Goal: Information Seeking & Learning: Learn about a topic

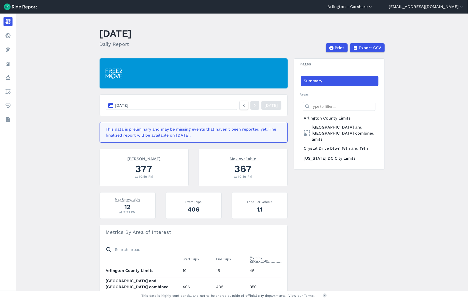
click at [368, 6] on icon "button" at bounding box center [370, 6] width 5 height 5
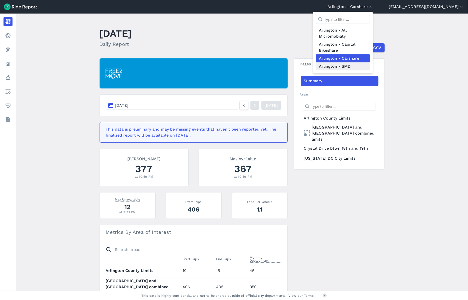
click at [328, 66] on link "Arlington - SMD" at bounding box center [343, 66] width 54 height 8
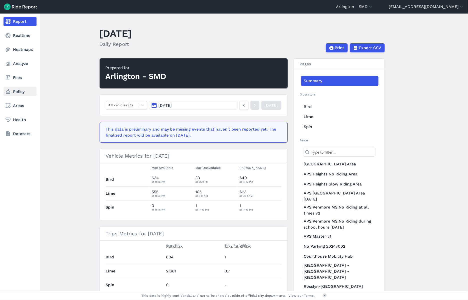
click at [20, 91] on link "Policy" at bounding box center [20, 91] width 33 height 9
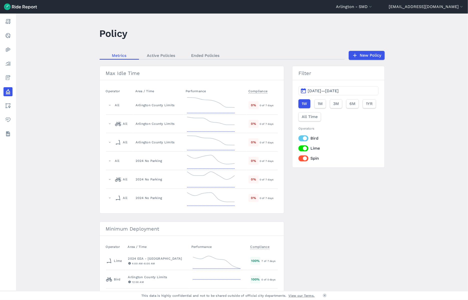
click at [304, 147] on label "Lime" at bounding box center [339, 148] width 80 height 6
click at [299, 147] on input "Lime" at bounding box center [299, 146] width 0 height 3
click at [302, 139] on label "Bird" at bounding box center [339, 138] width 80 height 6
click at [299, 138] on input "Bird" at bounding box center [299, 136] width 0 height 3
click at [165, 52] on link "Active Policies" at bounding box center [161, 56] width 44 height 8
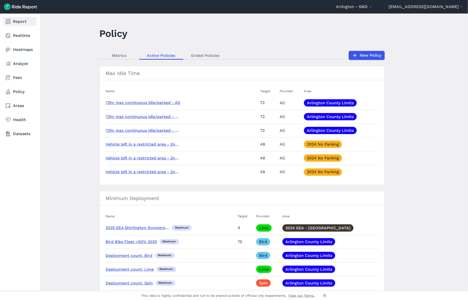
click at [12, 22] on link "Report" at bounding box center [20, 21] width 33 height 9
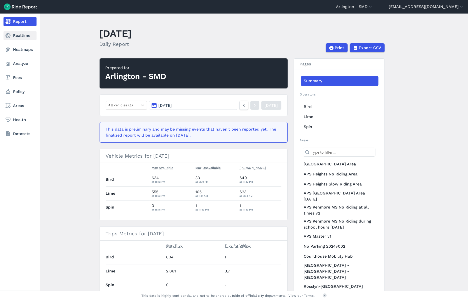
click at [16, 35] on link "Realtime" at bounding box center [20, 35] width 33 height 9
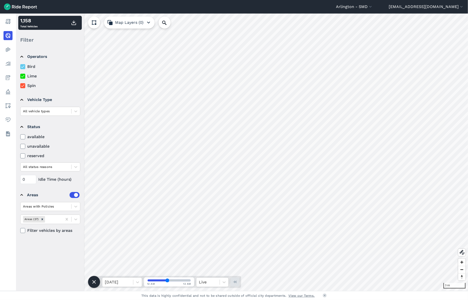
click at [21, 65] on icon at bounding box center [23, 66] width 5 height 5
click at [20, 65] on input "Bird" at bounding box center [20, 65] width 0 height 3
click at [23, 77] on icon at bounding box center [23, 76] width 5 height 5
click at [20, 76] on input "Lime" at bounding box center [20, 74] width 0 height 3
click at [21, 137] on icon at bounding box center [23, 136] width 5 height 5
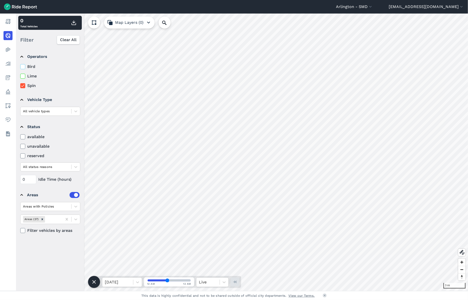
click at [20, 137] on input "available" at bounding box center [20, 135] width 0 height 3
click at [465, 266] on span "Zoom out" at bounding box center [462, 269] width 7 height 7
click at [464, 263] on span "Zoom in" at bounding box center [462, 261] width 7 height 7
click at [463, 262] on span "Zoom in" at bounding box center [462, 261] width 7 height 7
click at [463, 261] on span "Zoom in" at bounding box center [462, 261] width 7 height 7
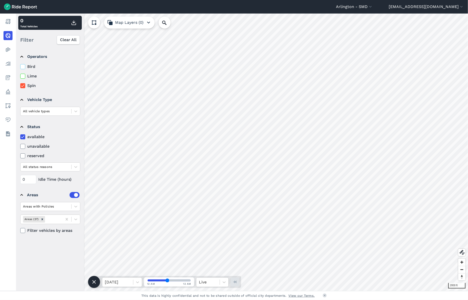
click at [22, 146] on icon at bounding box center [23, 146] width 5 height 5
click at [20, 146] on input "unavailable" at bounding box center [20, 144] width 0 height 3
click at [24, 134] on label "available" at bounding box center [50, 137] width 60 height 6
click at [20, 134] on input "available" at bounding box center [20, 135] width 0 height 3
click at [75, 112] on icon at bounding box center [75, 111] width 5 height 5
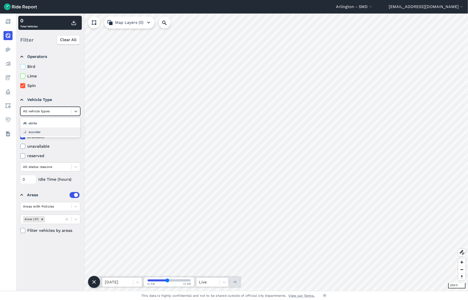
click at [43, 130] on div "scooter" at bounding box center [50, 131] width 60 height 9
